Goal: Ask a question

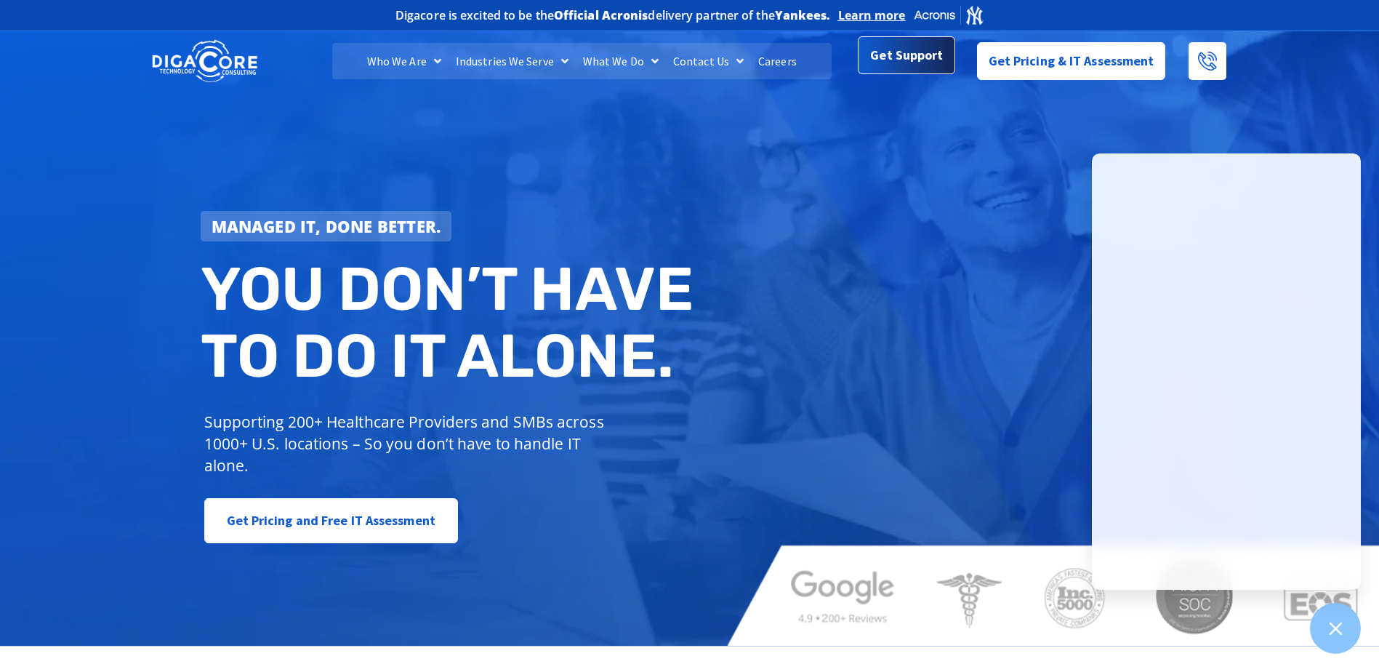
click at [920, 60] on span "Get Support" at bounding box center [906, 55] width 73 height 29
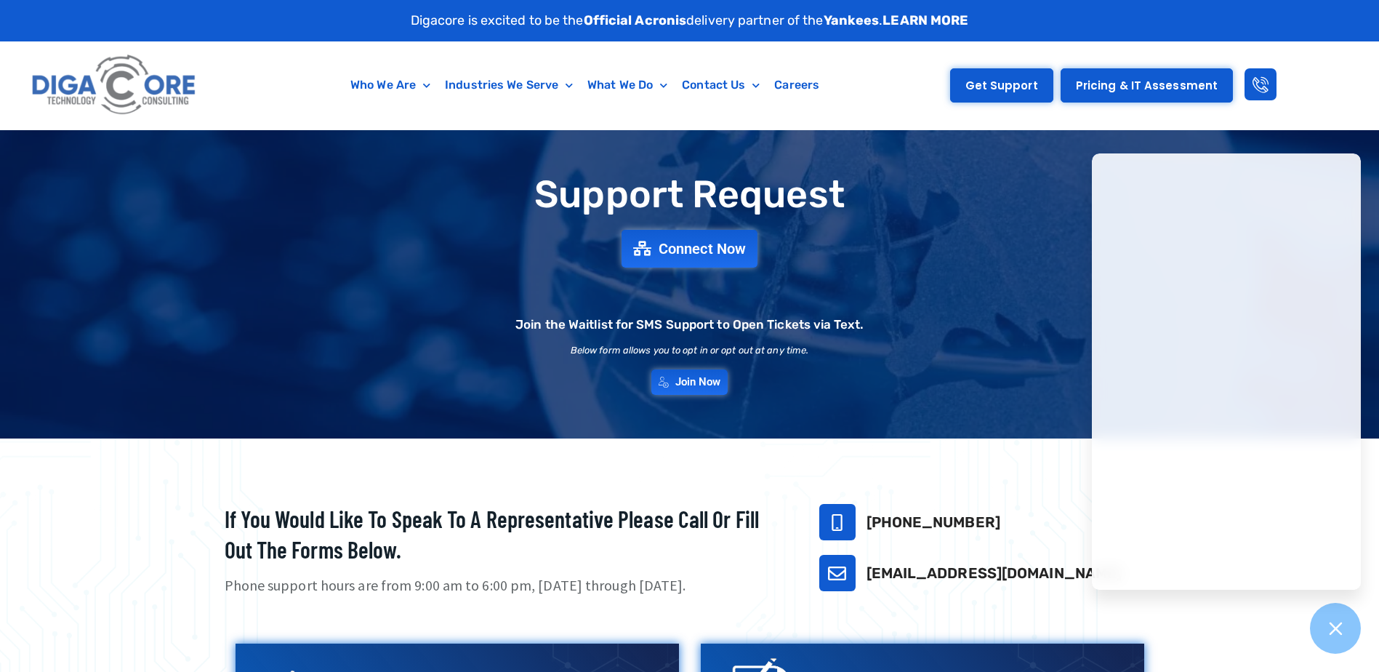
click at [981, 81] on span "Get Support" at bounding box center [1001, 85] width 73 height 11
click at [705, 246] on span "Connect Now" at bounding box center [704, 249] width 96 height 16
